Goal: Use online tool/utility: Utilize a website feature to perform a specific function

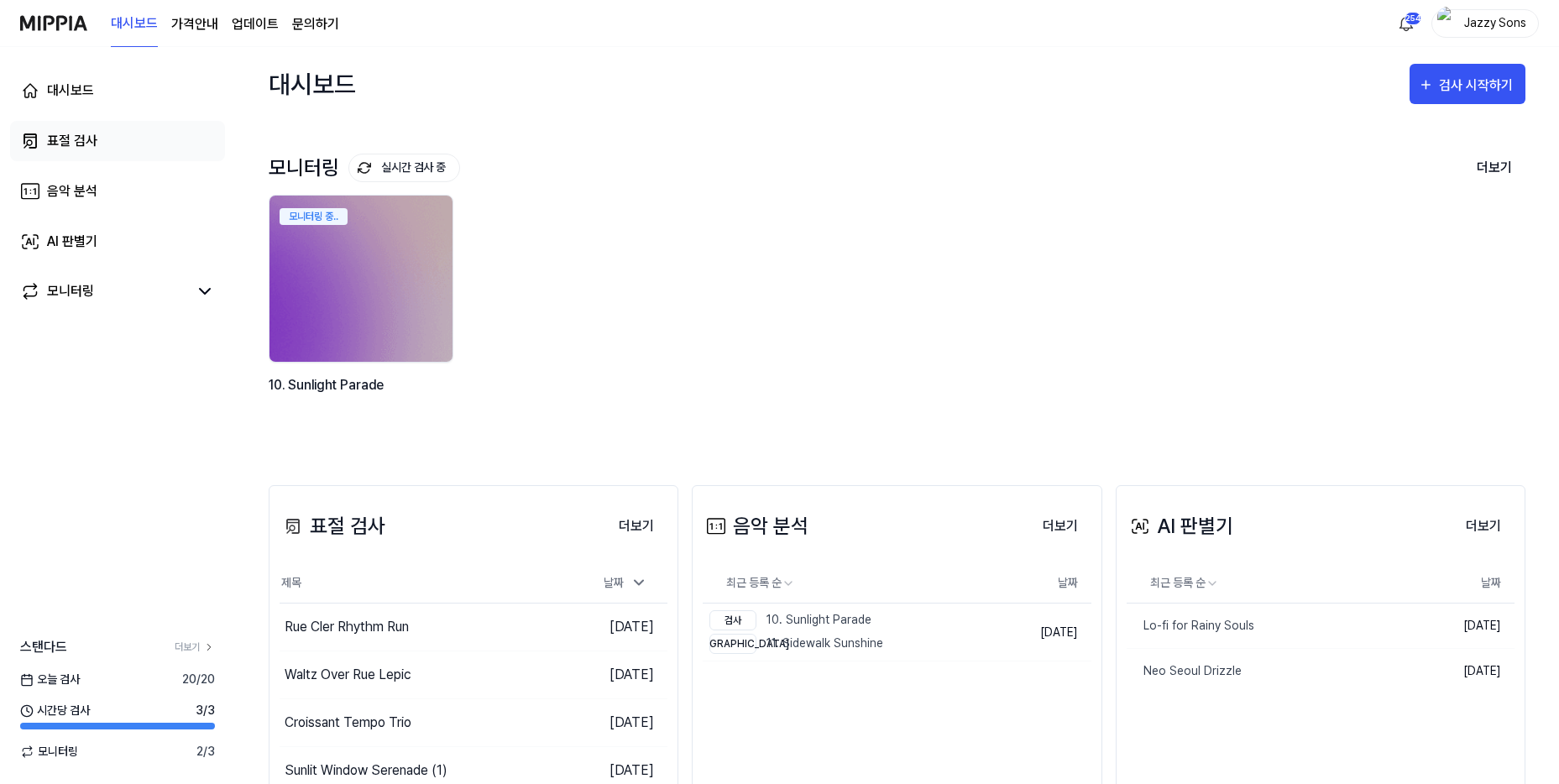
click at [82, 141] on div "표절 검사" at bounding box center [72, 141] width 50 height 20
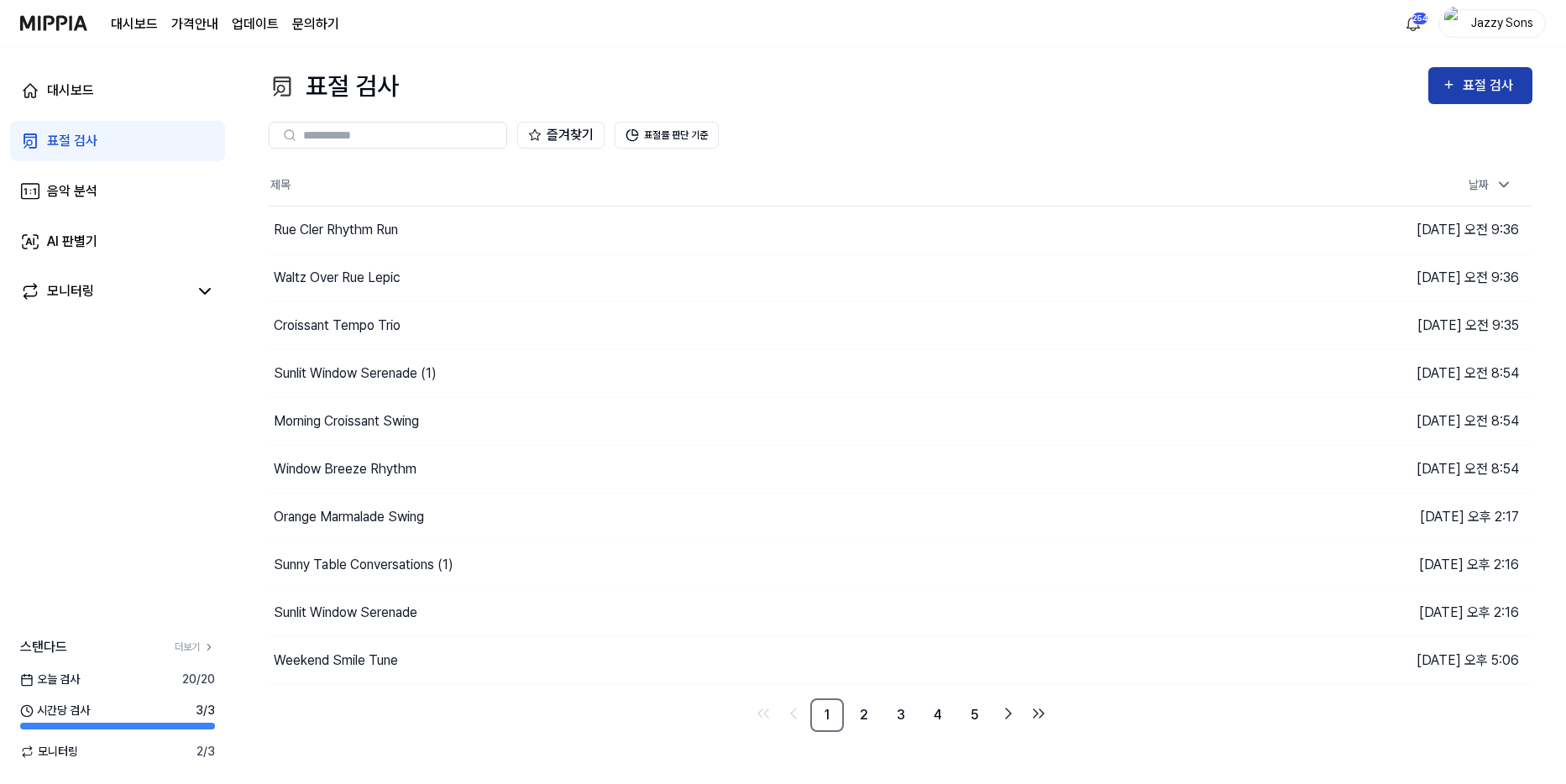
click at [1510, 81] on div "표절 검사" at bounding box center [1491, 86] width 56 height 22
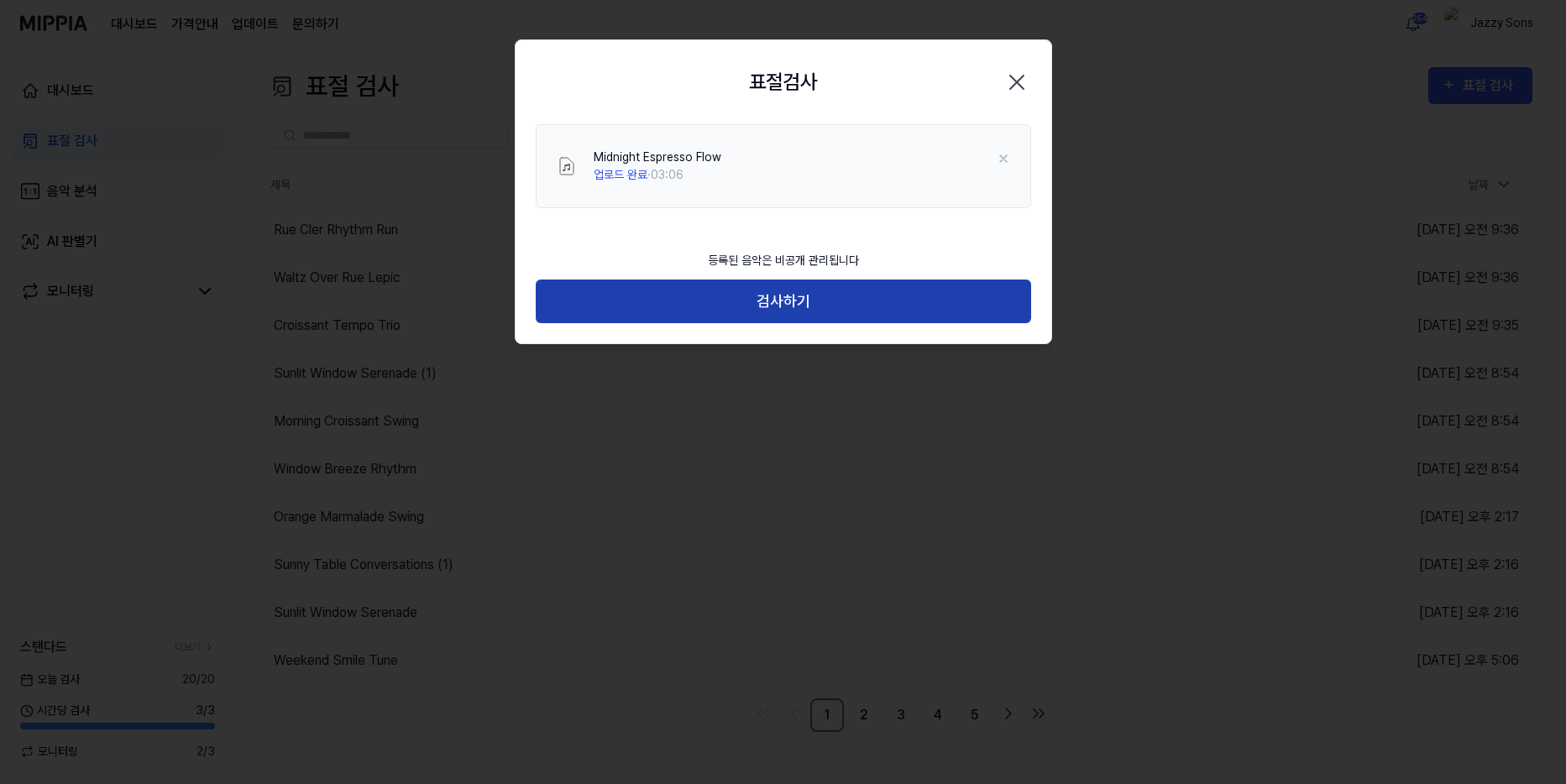
click at [638, 297] on button "검사하기" at bounding box center [783, 301] width 495 height 44
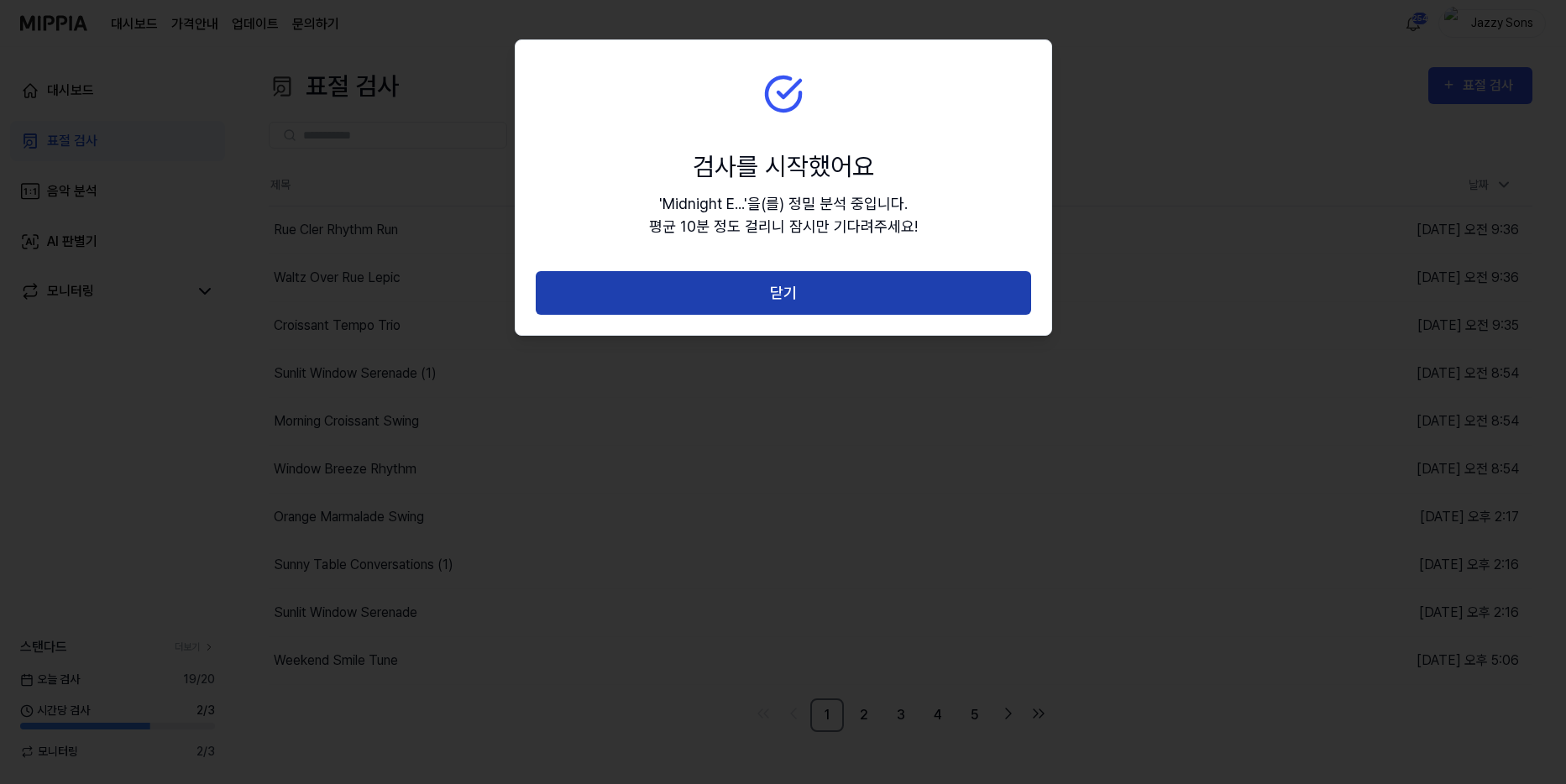
click at [736, 291] on button "닫기" at bounding box center [783, 293] width 495 height 44
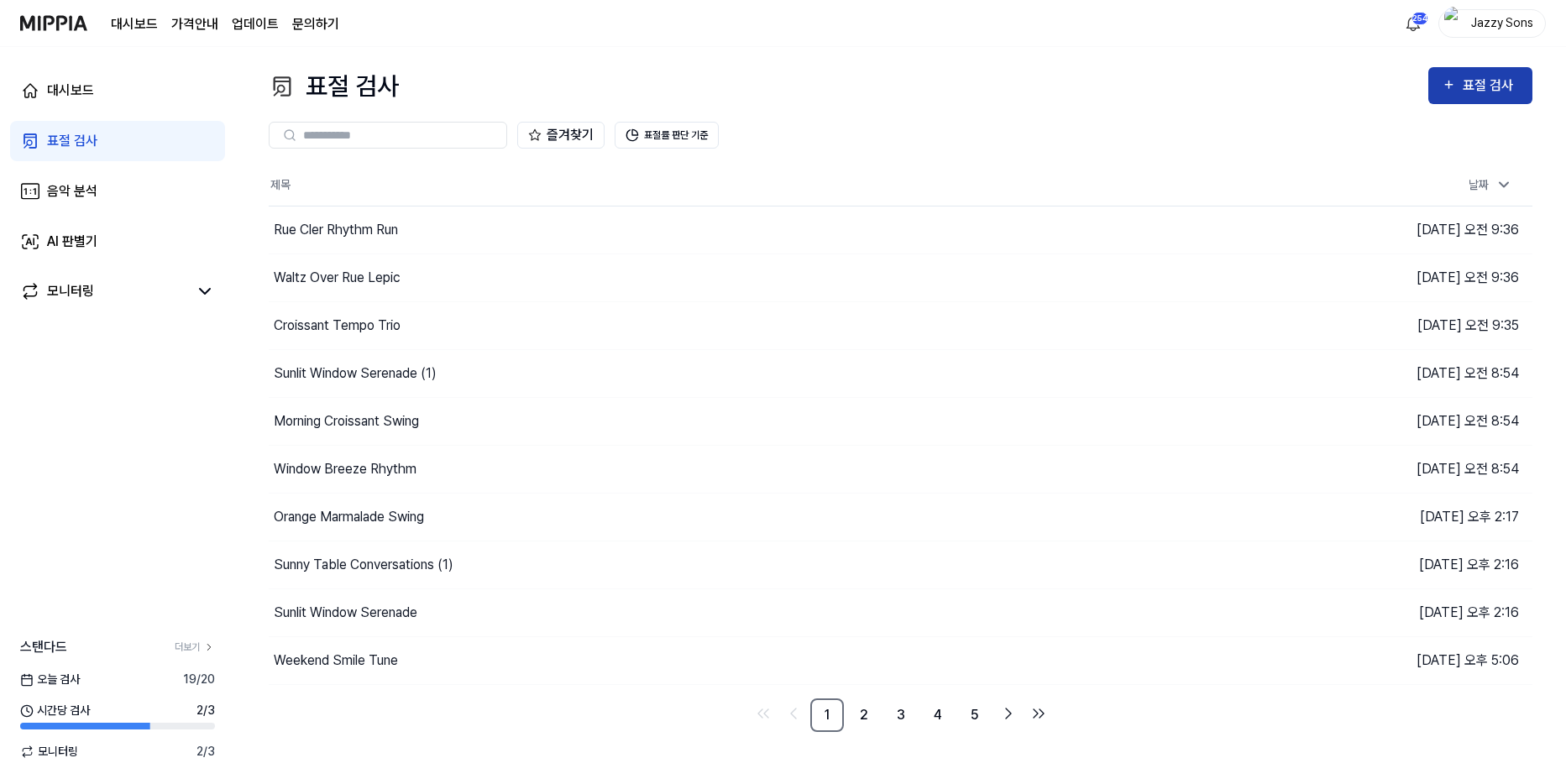
click at [1449, 89] on icon "button" at bounding box center [1449, 86] width 8 height 8
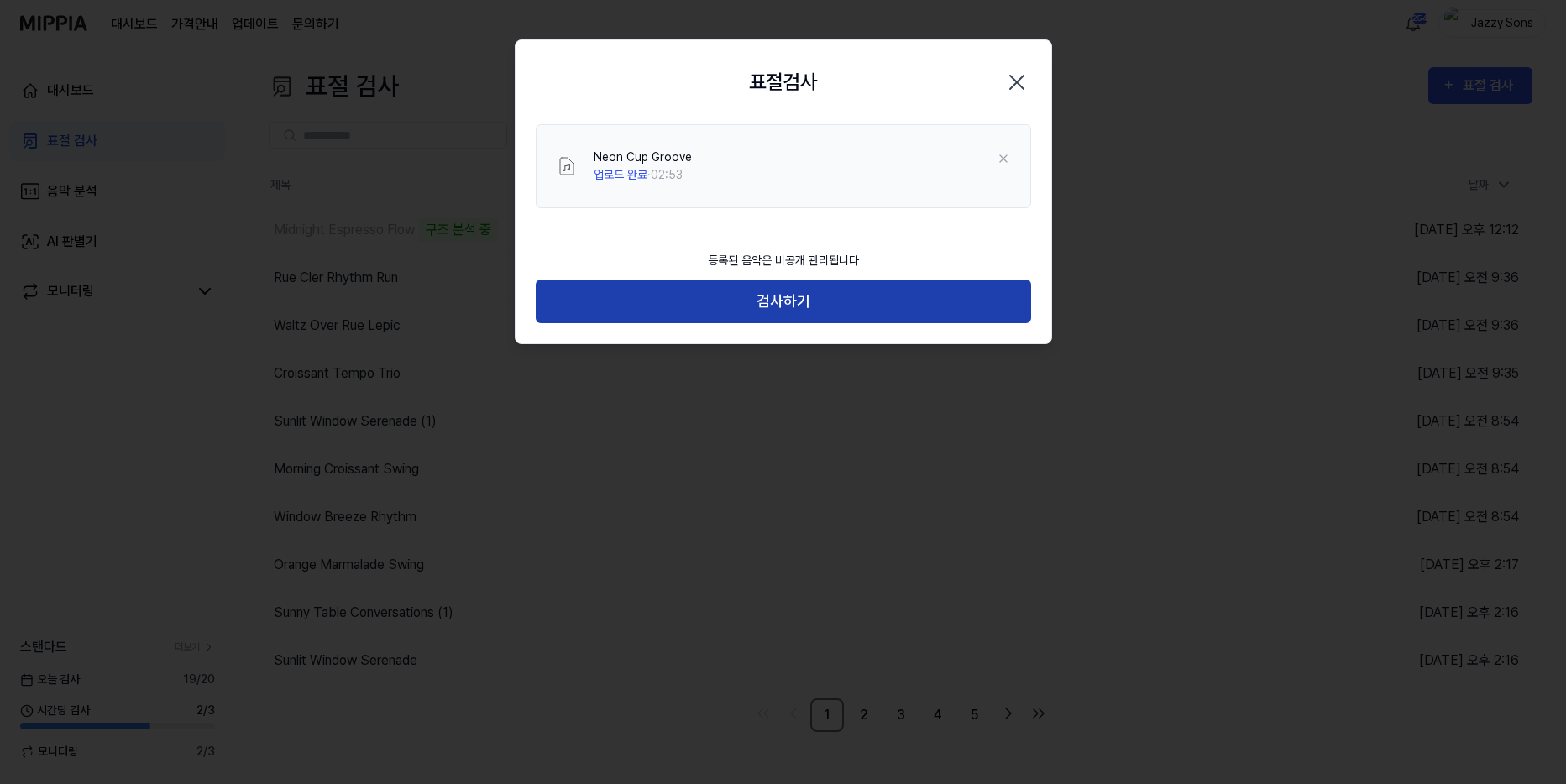
click at [724, 311] on button "검사하기" at bounding box center [783, 301] width 495 height 44
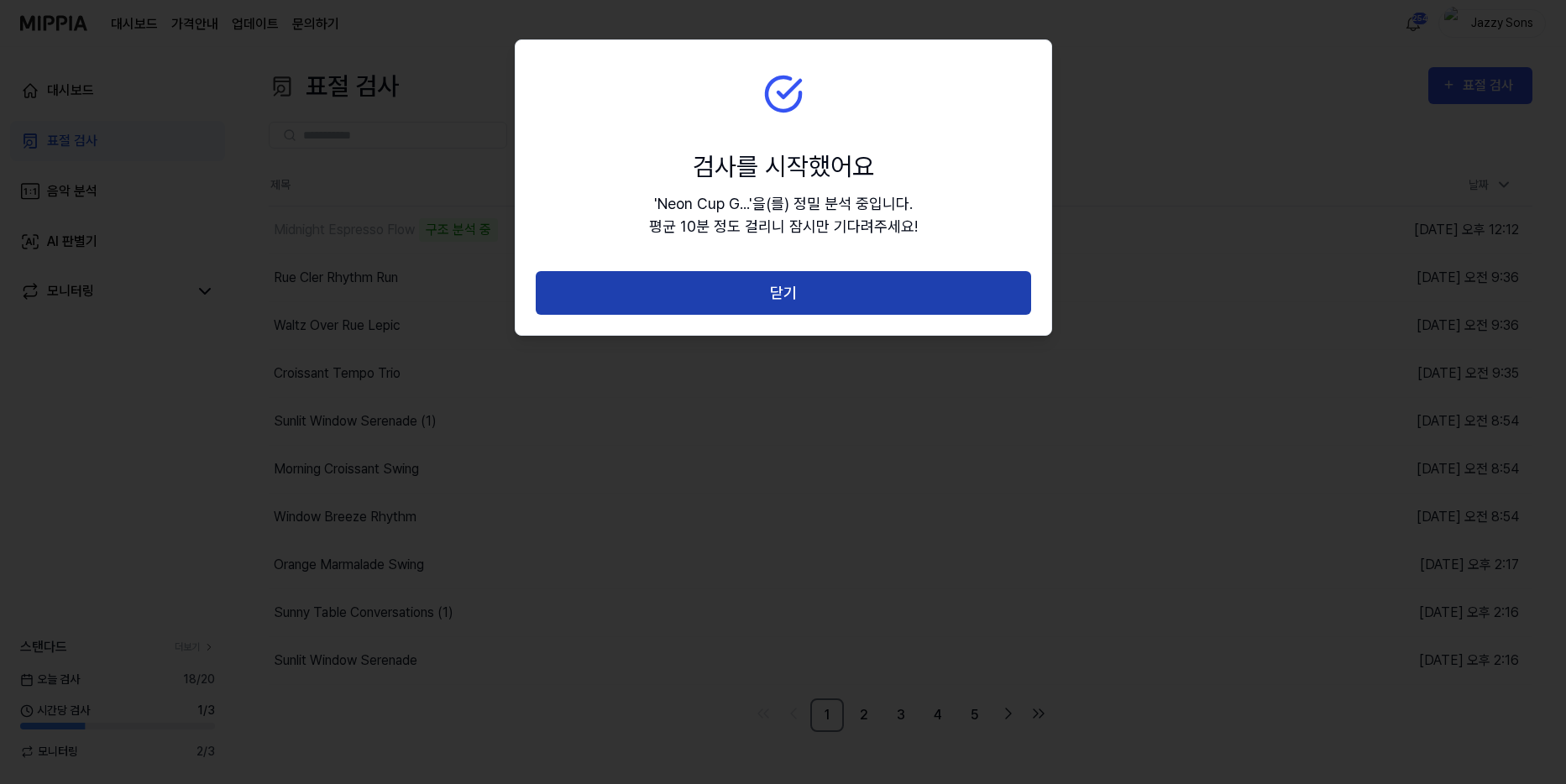
click at [816, 294] on button "닫기" at bounding box center [783, 293] width 495 height 44
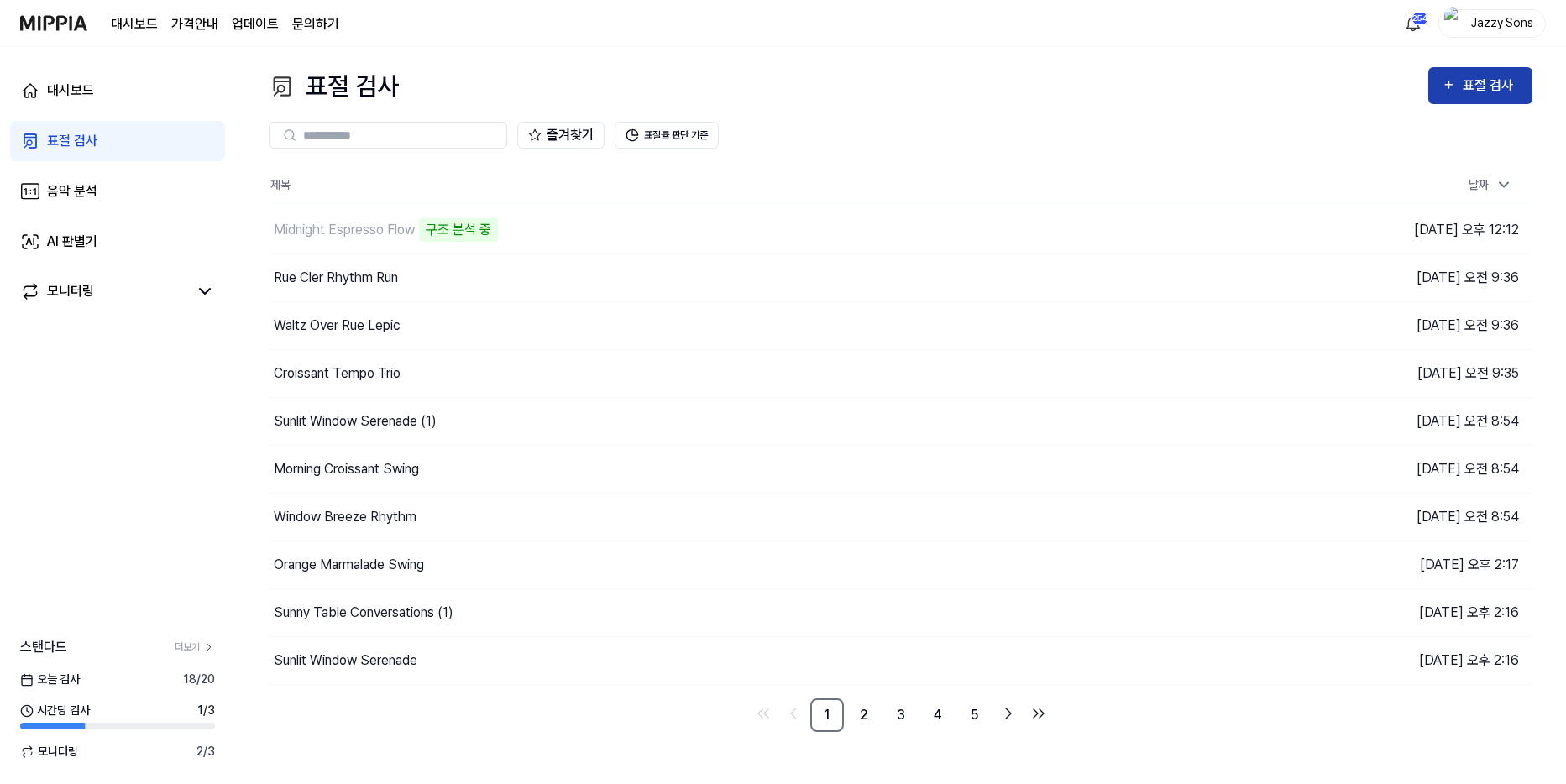
click at [1492, 90] on div "표절 검사" at bounding box center [1491, 86] width 56 height 22
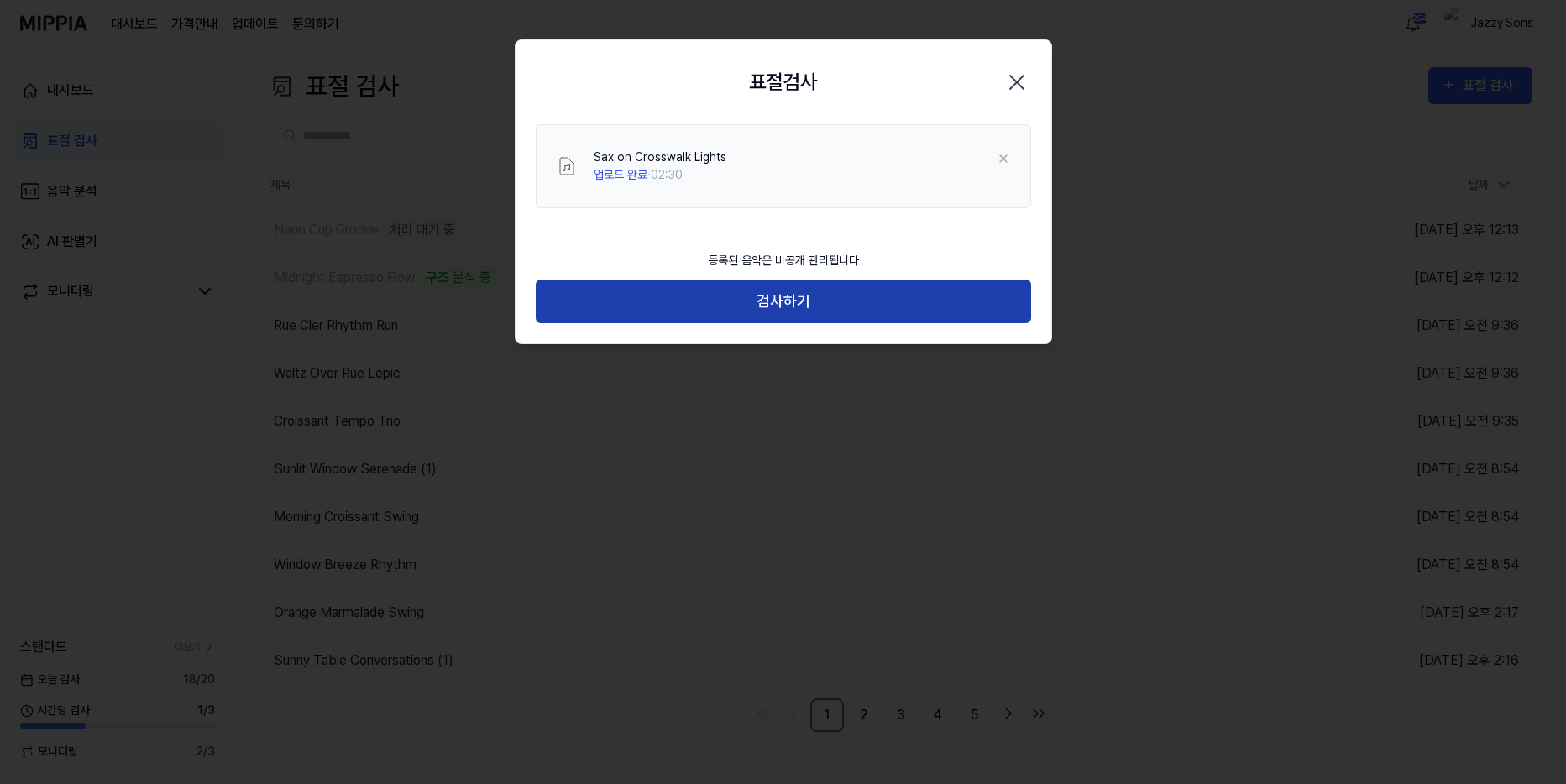
click at [781, 310] on button "검사하기" at bounding box center [783, 301] width 495 height 44
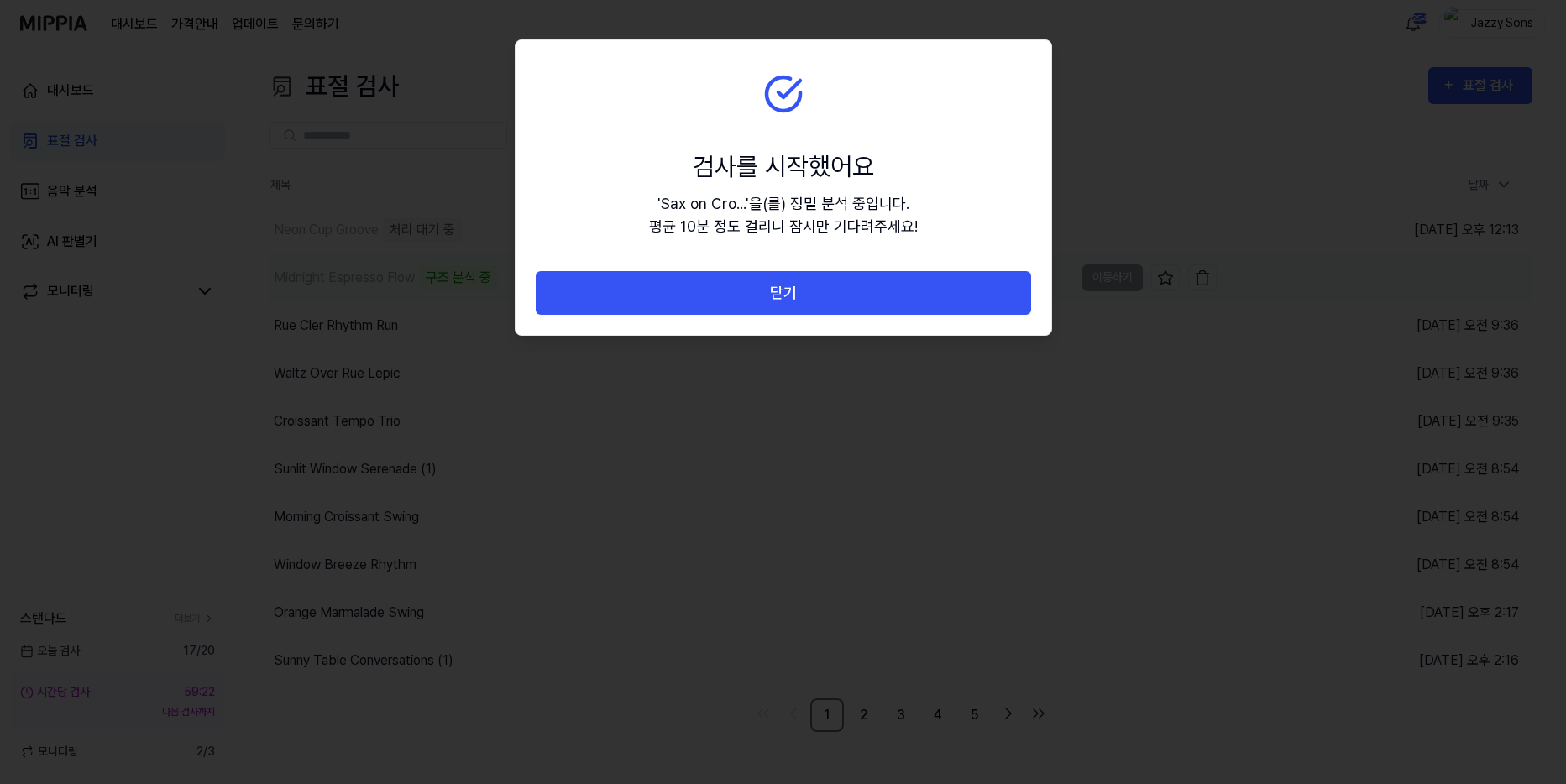
click at [798, 294] on button "닫기" at bounding box center [783, 293] width 495 height 44
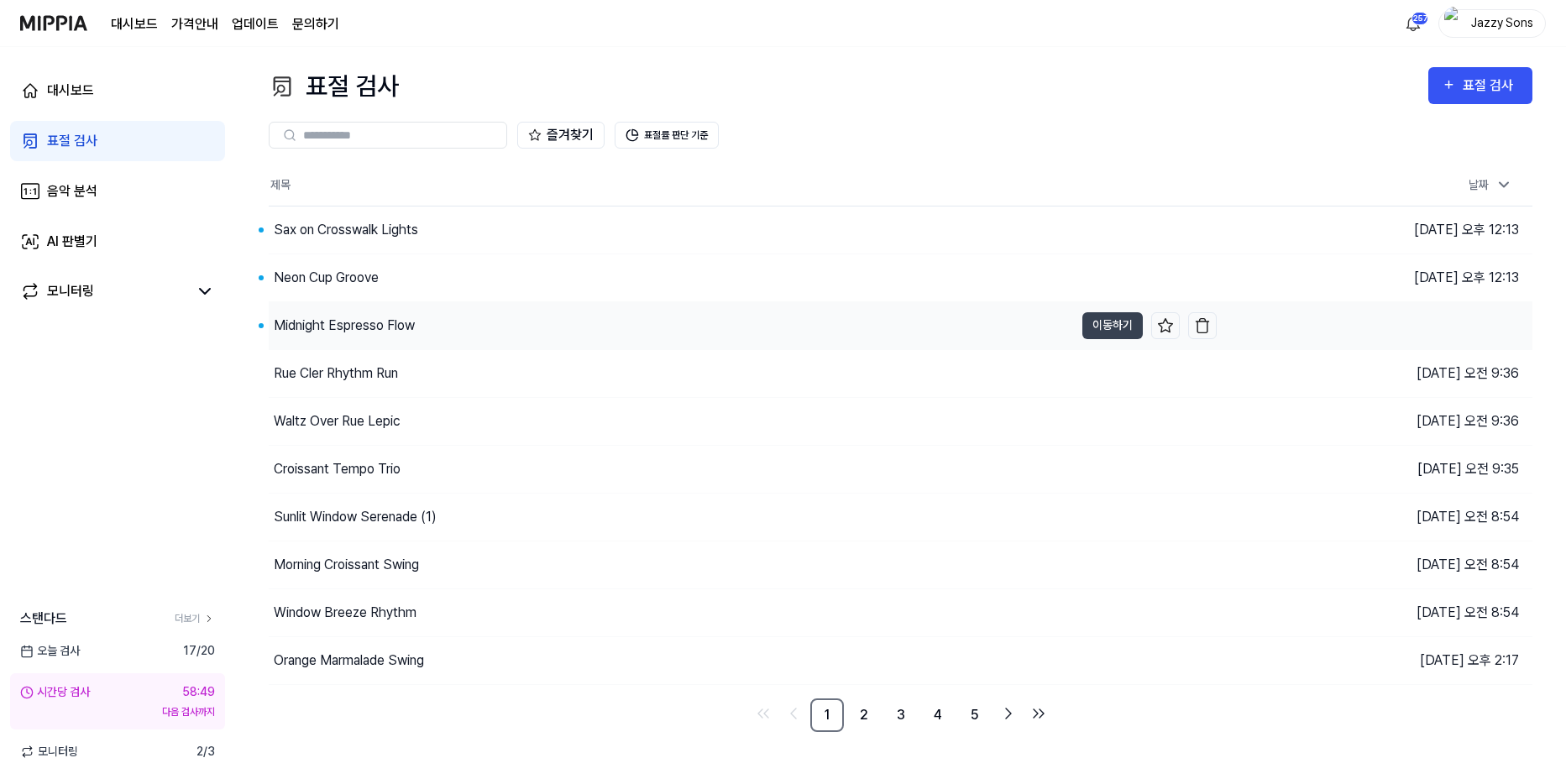
click at [330, 324] on div "Midnight Espresso Flow" at bounding box center [344, 326] width 141 height 20
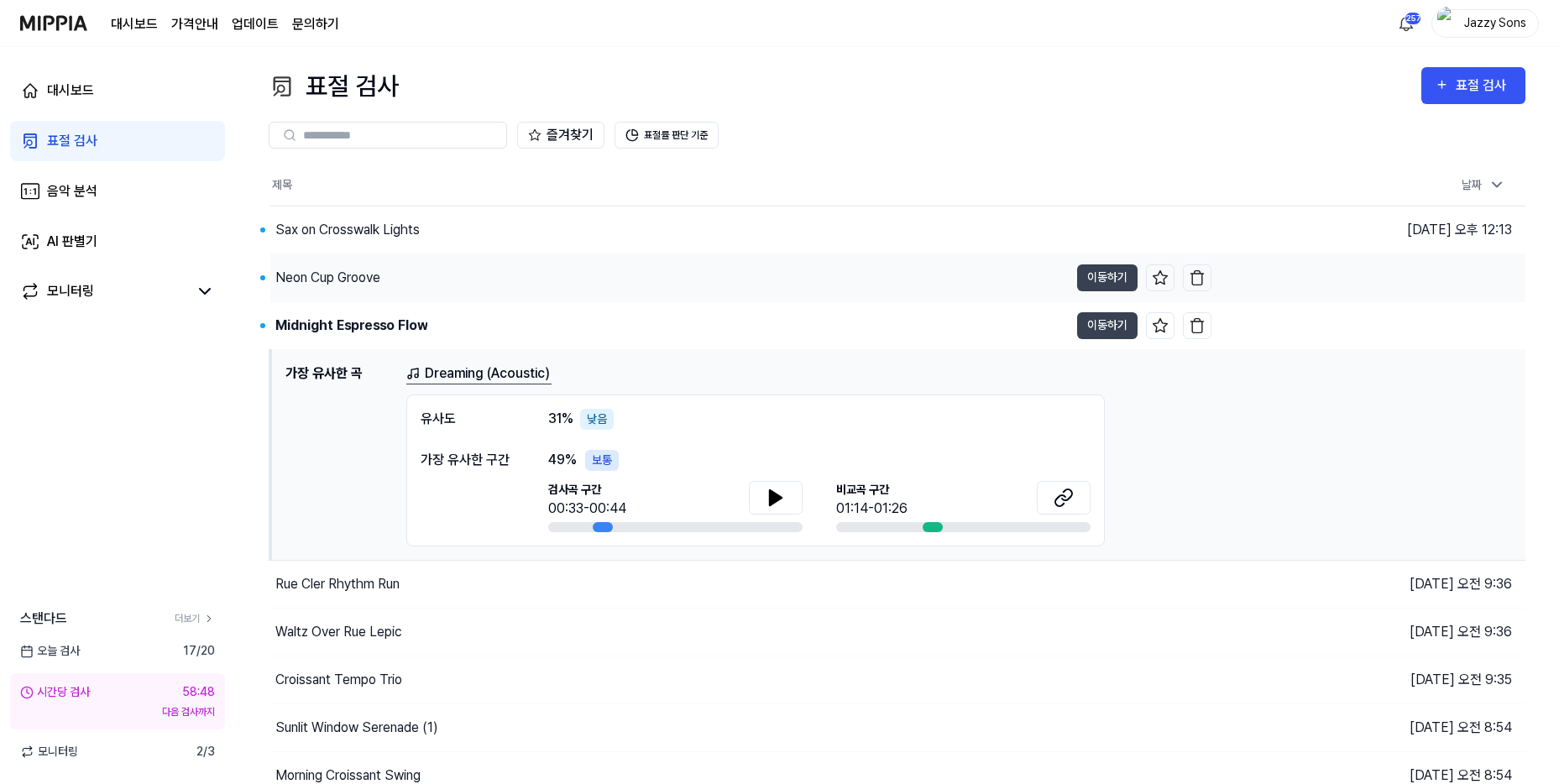
click at [314, 283] on div "Neon Cup Groove" at bounding box center [328, 277] width 105 height 20
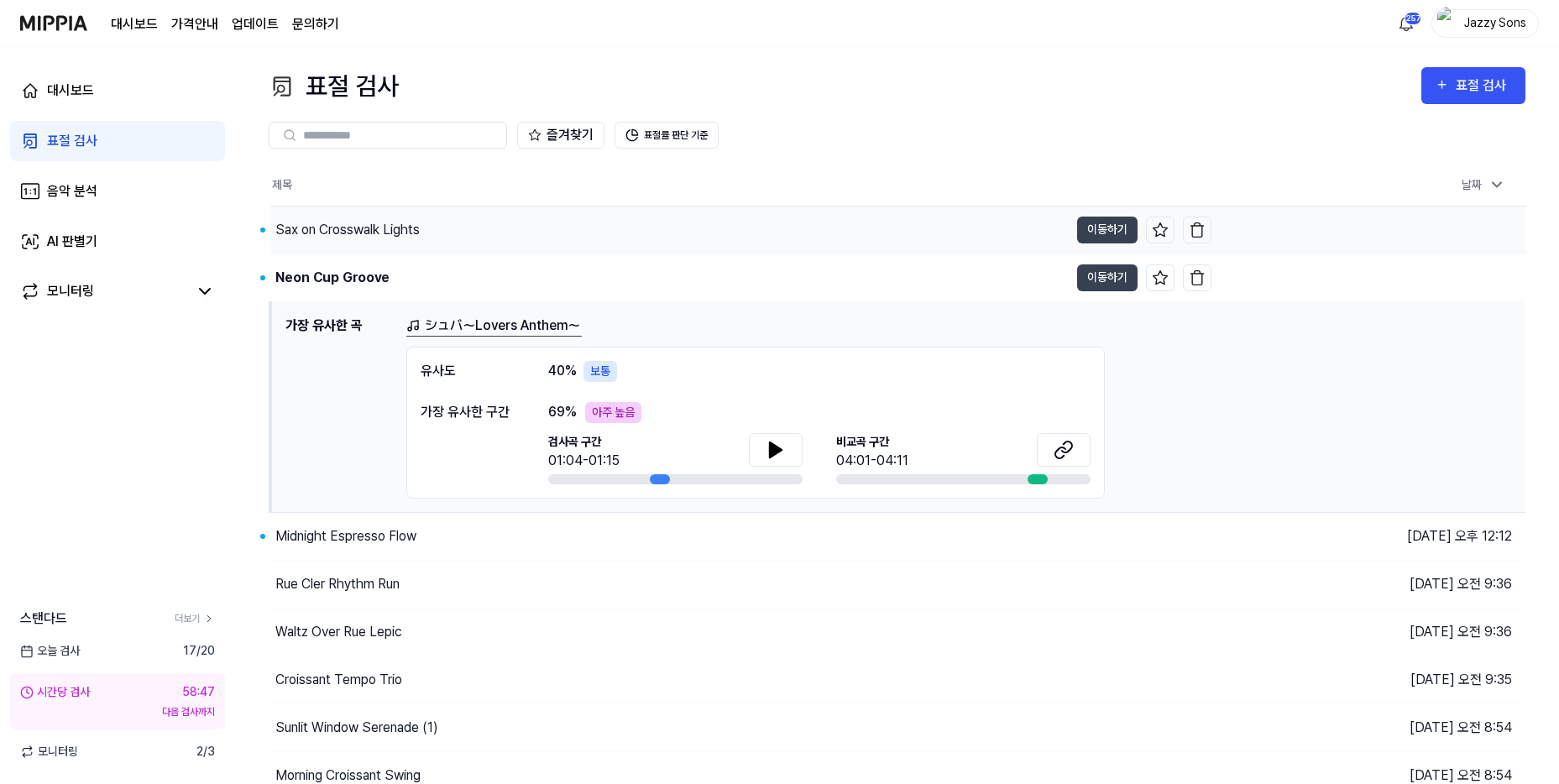
click at [348, 232] on div "Sax on Crosswalk Lights" at bounding box center [348, 229] width 145 height 20
